Goal: Find specific page/section

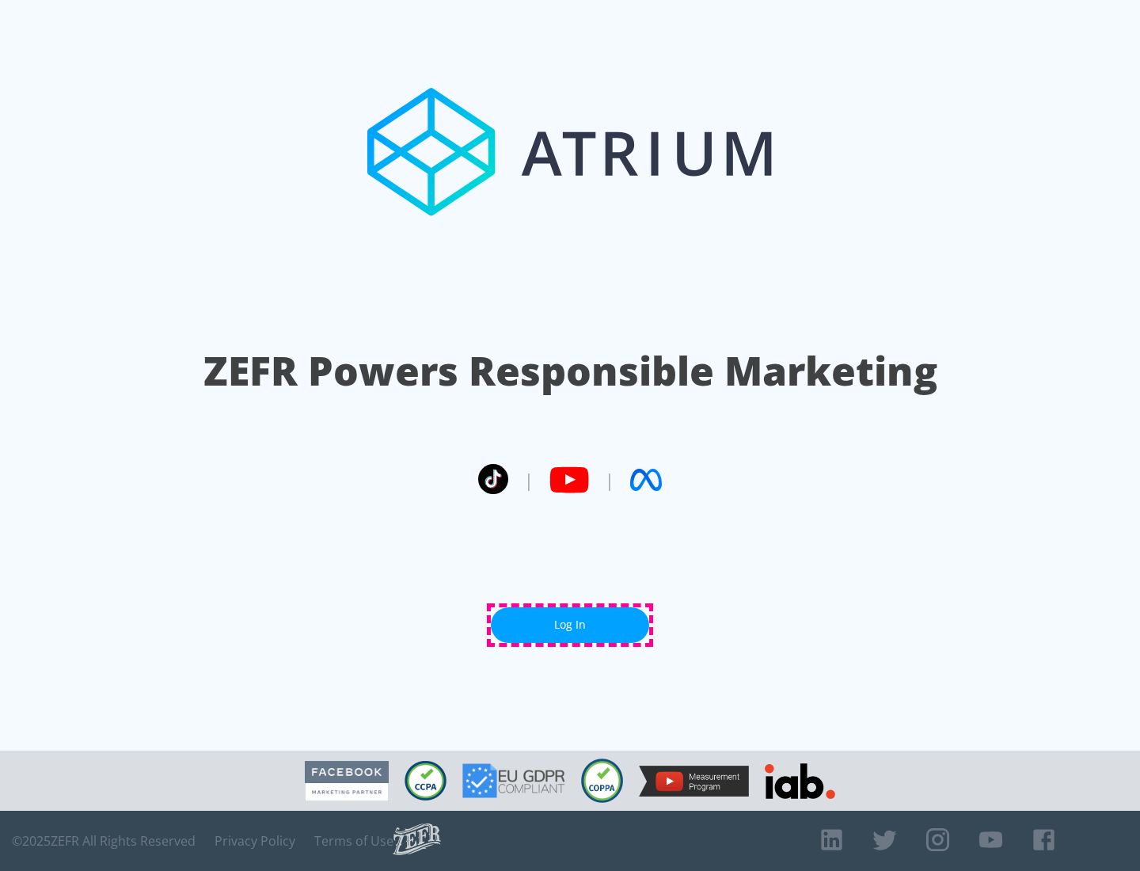
click at [570, 625] on link "Log In" at bounding box center [570, 625] width 158 height 36
